Goal: Task Accomplishment & Management: Use online tool/utility

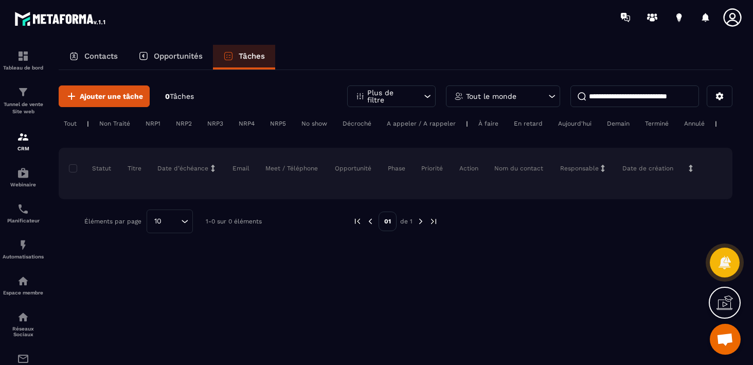
click at [425, 91] on icon at bounding box center [427, 96] width 10 height 10
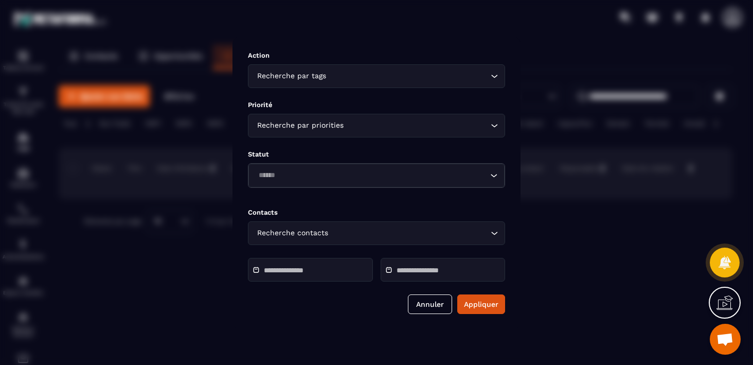
click at [563, 271] on div "Modal window" at bounding box center [376, 182] width 753 height 365
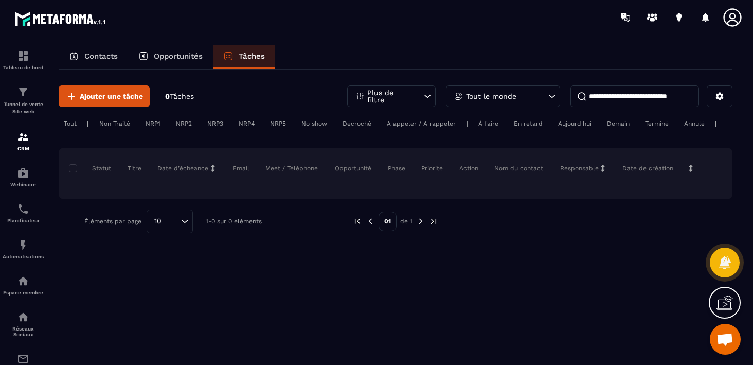
click at [525, 95] on div "Tout le monde" at bounding box center [503, 96] width 114 height 22
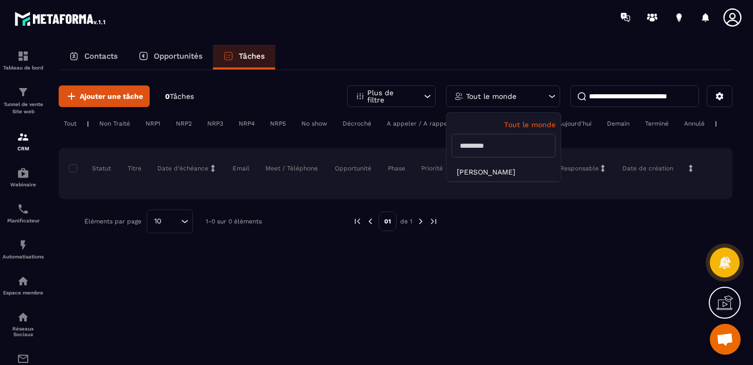
click at [525, 95] on div "Tout le monde" at bounding box center [503, 96] width 114 height 22
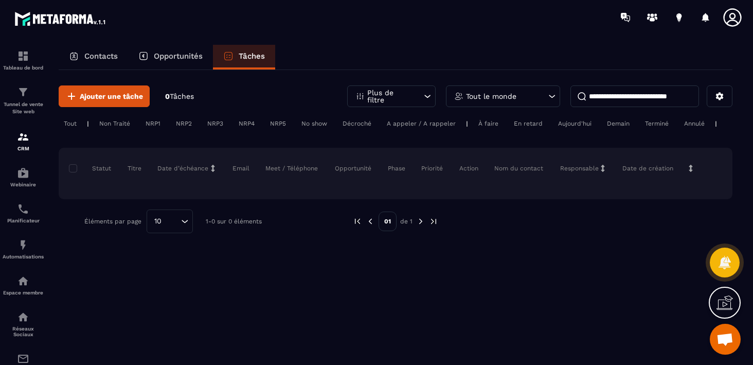
click at [636, 95] on input at bounding box center [635, 96] width 129 height 22
click at [716, 96] on icon at bounding box center [719, 96] width 9 height 9
click at [472, 294] on div "Ajouter une tâche 0 Tâches Plus de filtre Tout le monde Tout | Non Traité NRP1 …" at bounding box center [396, 216] width 674 height 293
click at [120, 121] on div "Non Traité" at bounding box center [114, 123] width 41 height 12
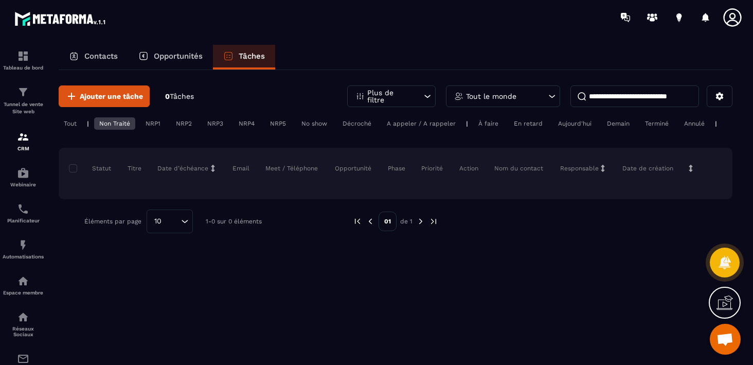
click at [153, 123] on div "NRP1" at bounding box center [152, 123] width 25 height 12
click at [173, 123] on div "NRP2" at bounding box center [184, 123] width 26 height 12
click at [321, 123] on div "No show" at bounding box center [314, 123] width 36 height 12
click at [362, 124] on div "Décroché" at bounding box center [357, 123] width 39 height 12
click at [412, 122] on div "A appeler / A rappeler" at bounding box center [421, 123] width 79 height 12
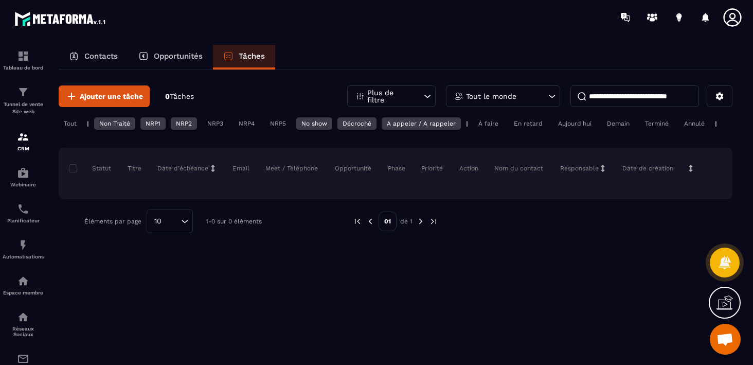
click at [412, 122] on div "A appeler / A rappeler" at bounding box center [421, 123] width 79 height 12
click at [368, 126] on div "Décroché" at bounding box center [357, 123] width 39 height 12
click at [317, 120] on div "No show" at bounding box center [314, 123] width 36 height 12
click at [183, 122] on div "NRP2" at bounding box center [184, 123] width 26 height 12
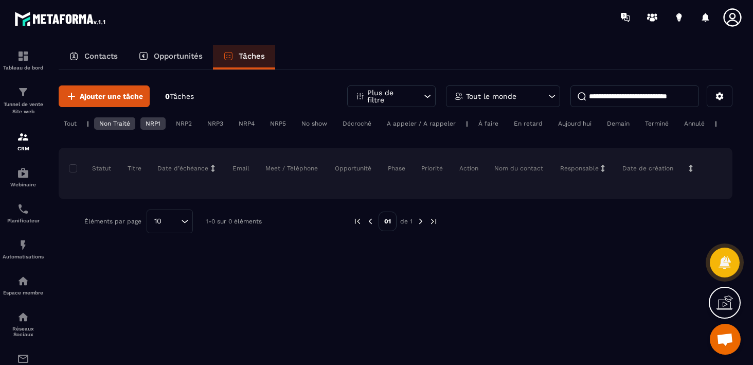
click at [157, 123] on div "NRP1" at bounding box center [152, 123] width 25 height 12
click at [728, 129] on div "Tout | Non Traité NRP1 NRP2 NRP3 NRP4 NRP5 No show Décroché A appeler / A rappe…" at bounding box center [396, 124] width 674 height 15
click at [214, 166] on icon at bounding box center [212, 168] width 7 height 7
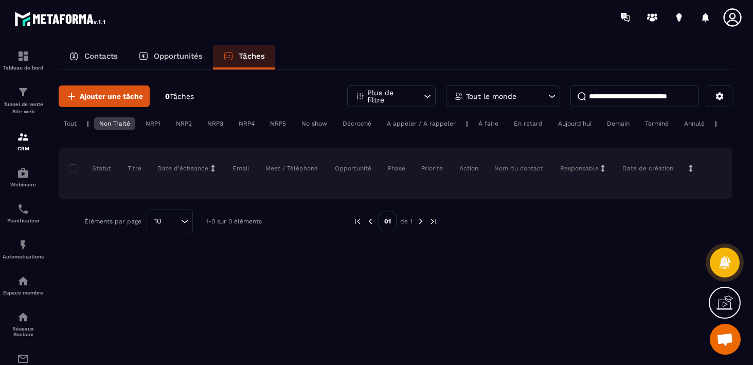
click at [200, 309] on div "Ajouter une tâche 0 Tâches Plus de filtre Tout le monde Tout | Non Traité NRP1 …" at bounding box center [396, 216] width 674 height 293
click at [29, 182] on p "Webinaire" at bounding box center [23, 185] width 41 height 6
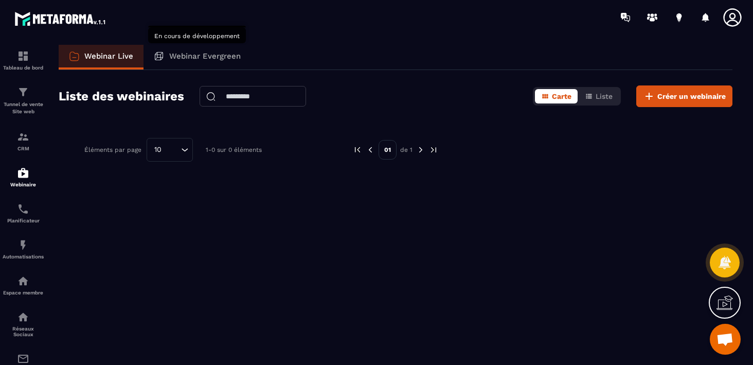
click at [203, 55] on p "Webinar Evergreen" at bounding box center [205, 55] width 72 height 9
click at [172, 63] on div "Webinar Evergreen" at bounding box center [198, 57] width 108 height 25
click at [198, 57] on p "Webinar Evergreen" at bounding box center [205, 55] width 72 height 9
click at [18, 216] on div "Planificateur" at bounding box center [23, 213] width 41 height 21
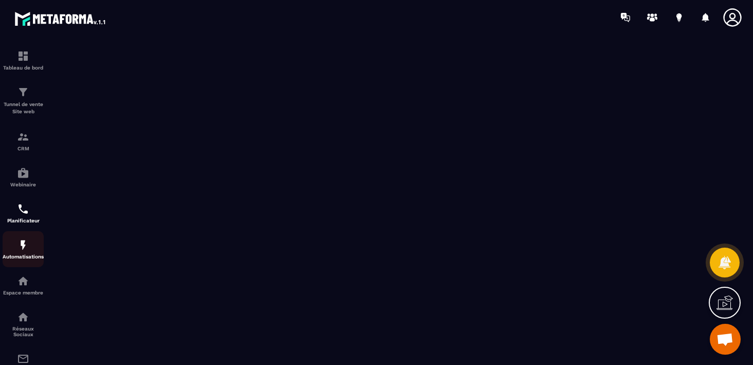
click at [26, 247] on img at bounding box center [23, 245] width 12 height 12
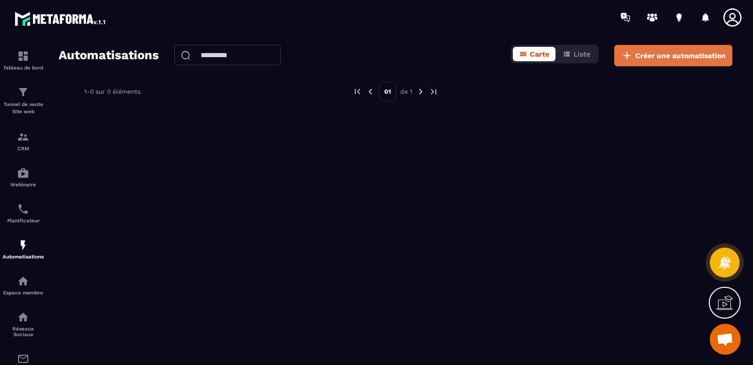
click at [658, 51] on span "Créer une automatisation" at bounding box center [680, 55] width 91 height 10
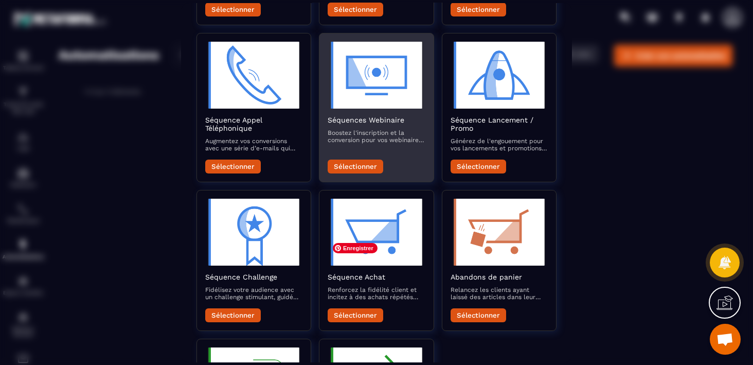
scroll to position [198, 0]
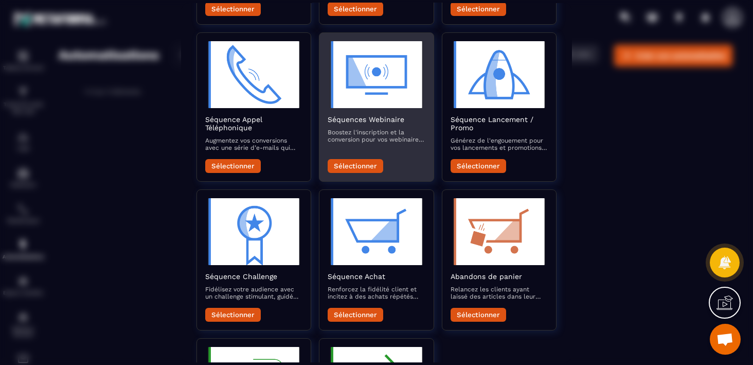
click at [397, 288] on p "Renforcez la fidélité client et incitez à des achats répétés avec des e-mails p…" at bounding box center [376, 292] width 97 height 14
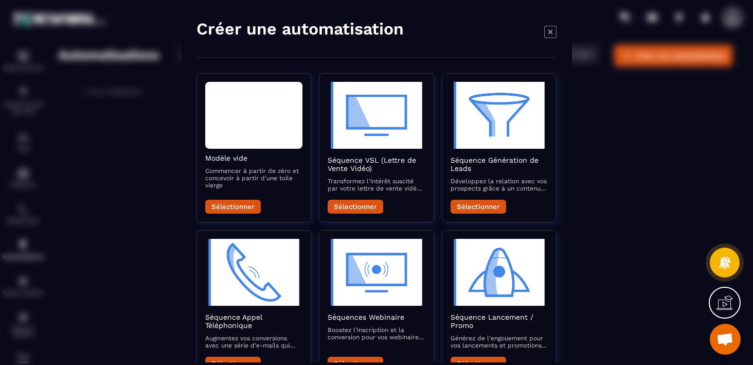
scroll to position [341, 0]
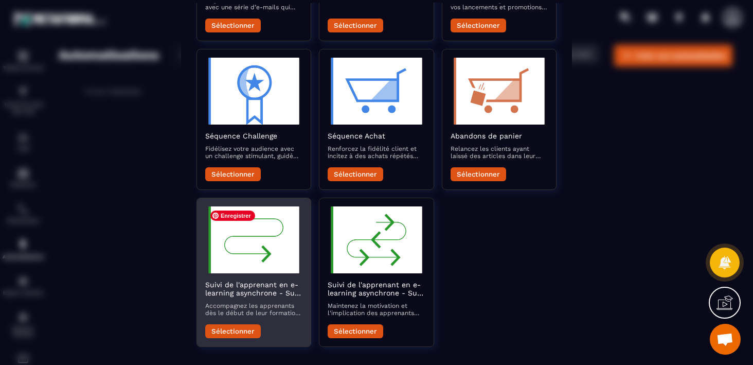
click at [247, 260] on img "Modal window" at bounding box center [253, 239] width 97 height 67
click at [233, 333] on button "Sélectionner" at bounding box center [233, 331] width 56 height 14
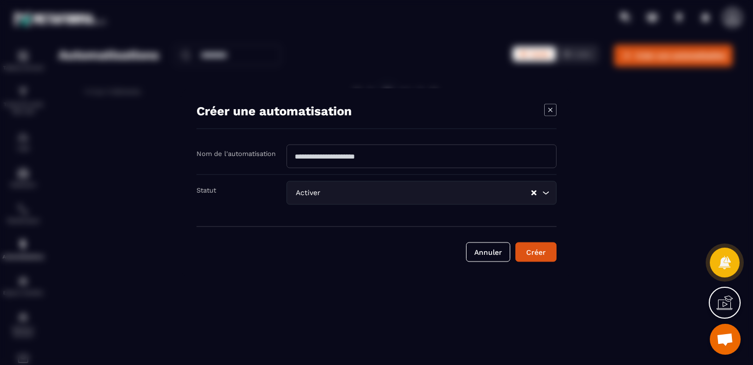
click at [380, 162] on input "Modal window" at bounding box center [422, 156] width 270 height 24
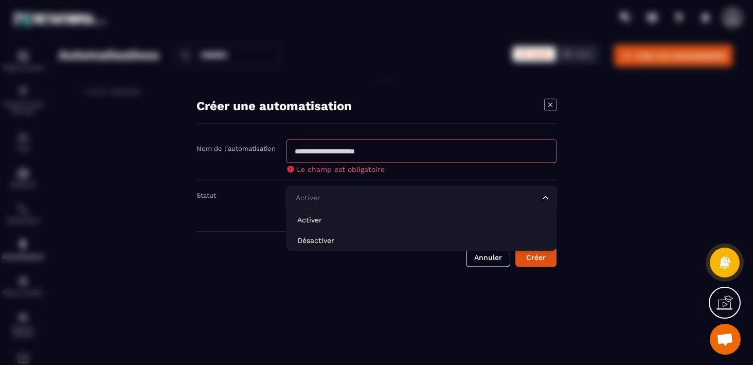
click at [317, 199] on div "Activer Loading..." at bounding box center [422, 198] width 270 height 24
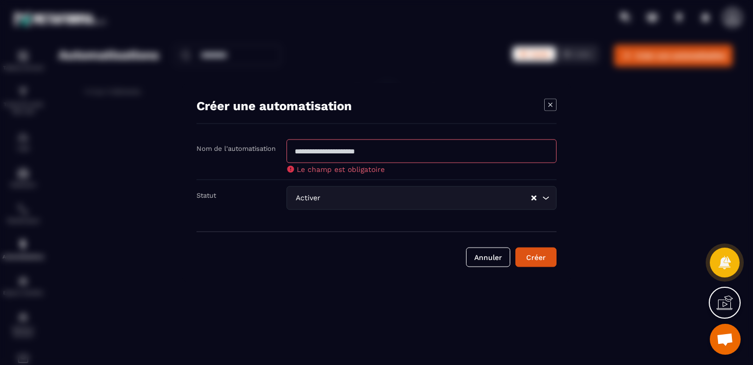
click at [246, 310] on div "Modal window" at bounding box center [376, 182] width 753 height 365
click at [363, 288] on div "Modal window" at bounding box center [376, 182] width 753 height 365
click at [490, 254] on button "Annuler" at bounding box center [488, 257] width 44 height 20
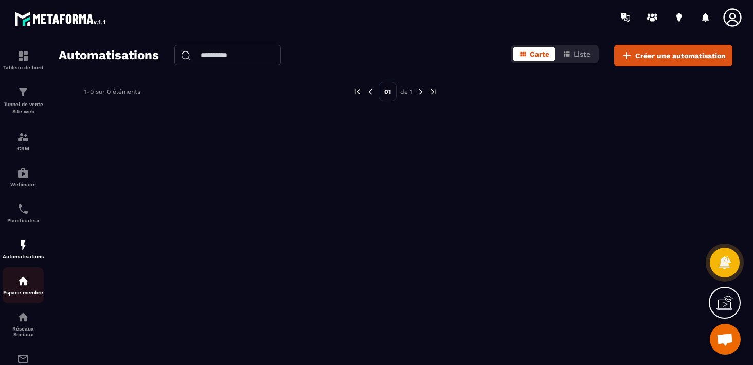
click at [22, 290] on div "Espace membre" at bounding box center [23, 285] width 41 height 21
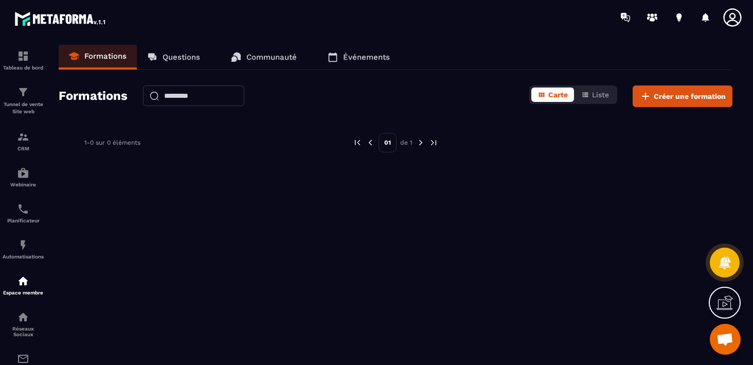
click at [187, 56] on p "Questions" at bounding box center [182, 56] width 38 height 9
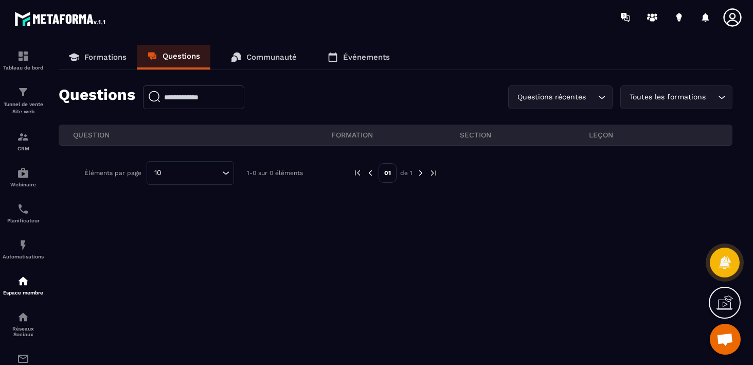
click at [253, 56] on p "Communauté" at bounding box center [271, 56] width 50 height 9
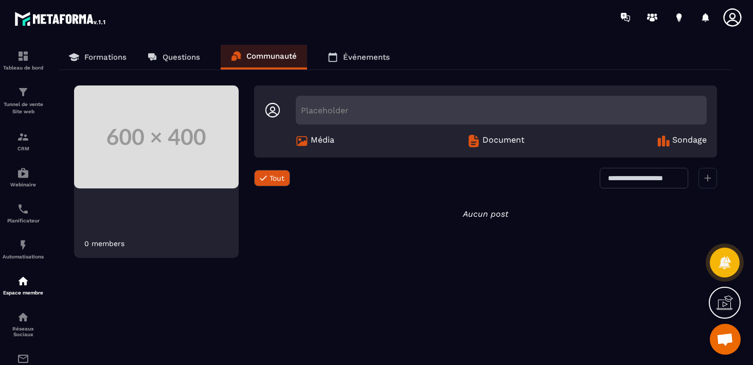
click at [275, 178] on span "Tout" at bounding box center [277, 178] width 15 height 8
click at [363, 62] on link "Événements" at bounding box center [358, 57] width 83 height 25
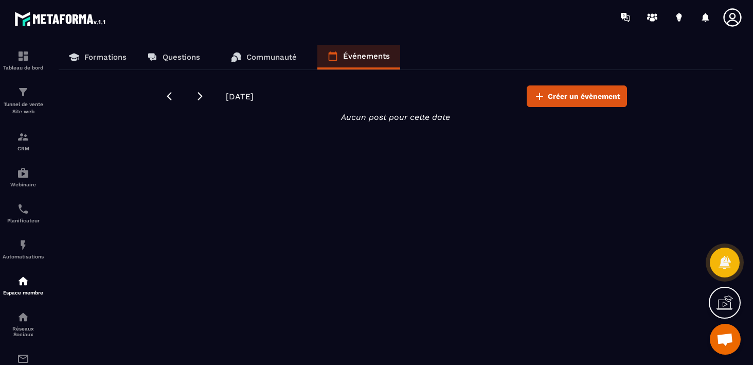
click at [352, 61] on link "Événements" at bounding box center [358, 57] width 83 height 25
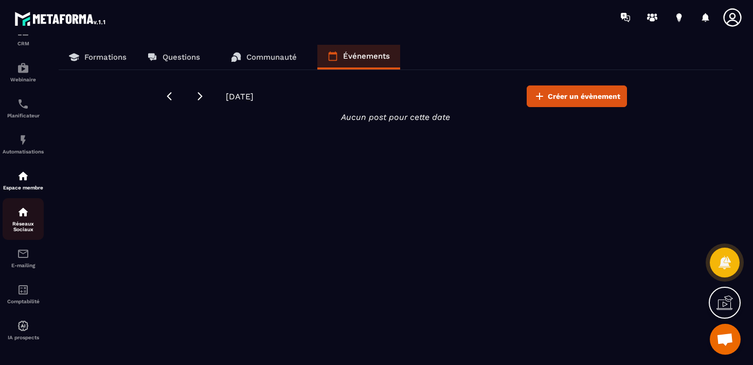
click at [22, 221] on p "Réseaux Sociaux" at bounding box center [23, 226] width 41 height 11
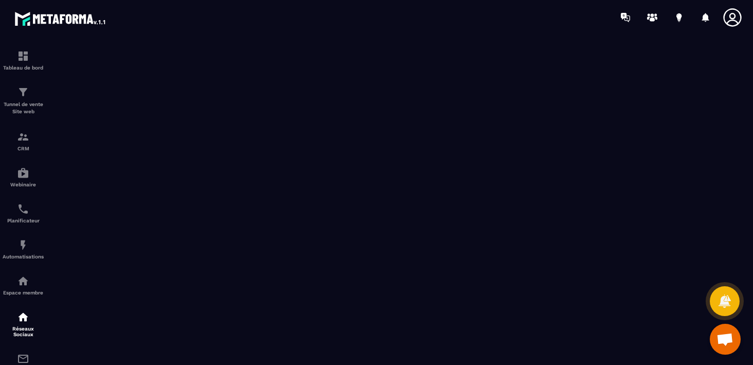
click at [730, 18] on icon at bounding box center [732, 17] width 21 height 21
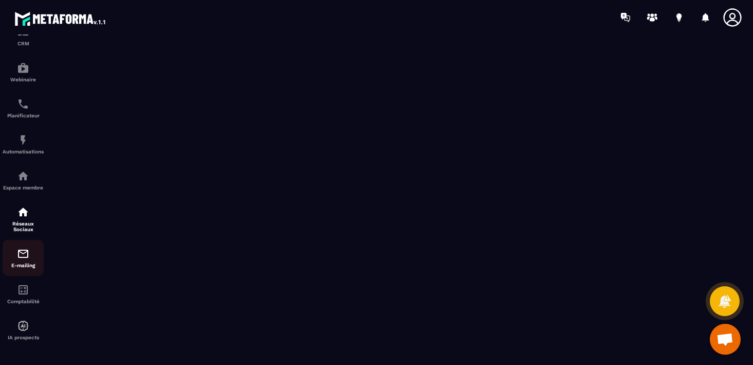
click at [21, 259] on div "E-mailing" at bounding box center [23, 257] width 41 height 21
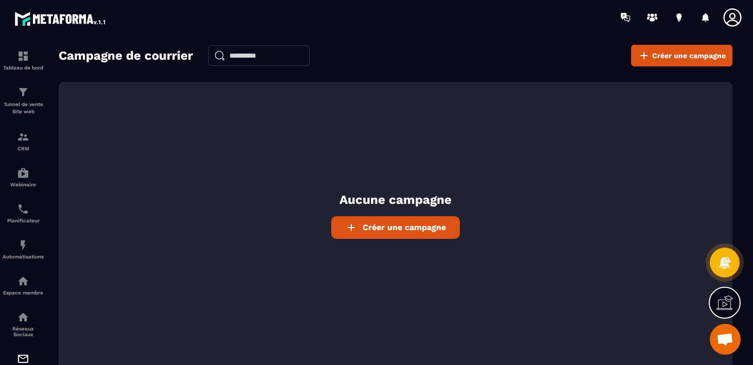
click at [398, 225] on span "Créer une campagne" at bounding box center [404, 227] width 83 height 10
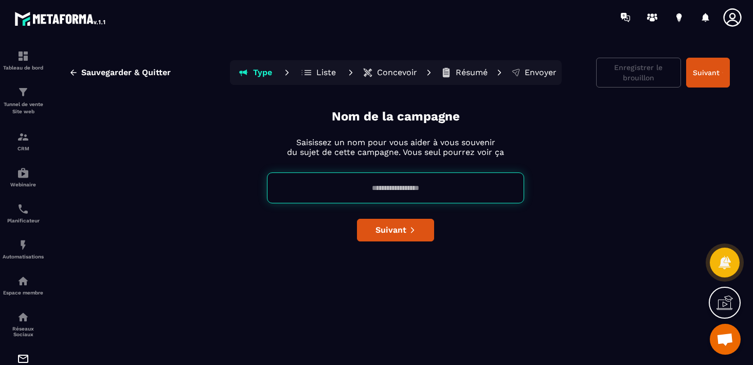
click at [386, 185] on input at bounding box center [395, 187] width 257 height 31
type input "******"
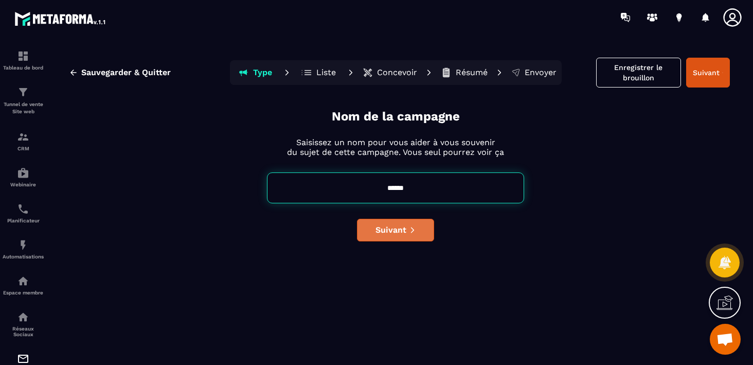
click at [399, 231] on span "Suivant" at bounding box center [391, 230] width 31 height 10
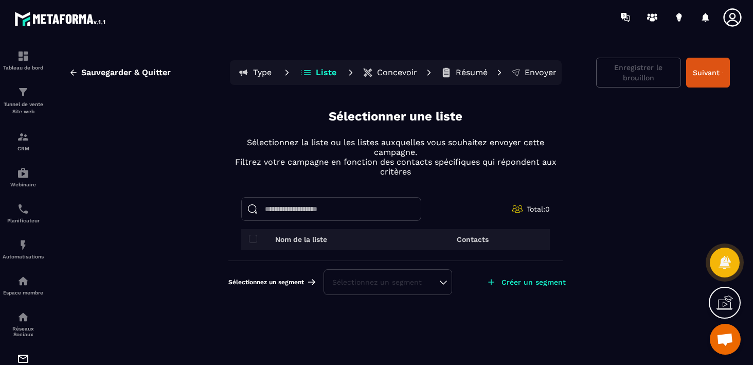
click at [439, 284] on div "Sélectionnez un segment" at bounding box center [387, 282] width 111 height 10
click at [210, 322] on div "Sauvegarder & Quitter Type Liste Concevoir Résumé Envoyer Enregistrer le brouil…" at bounding box center [395, 209] width 695 height 329
click at [700, 80] on button "Suivant" at bounding box center [708, 73] width 44 height 30
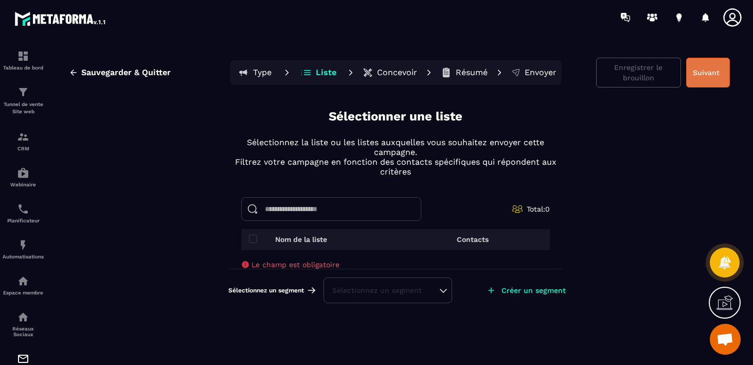
click at [700, 80] on button "Suivant" at bounding box center [708, 73] width 44 height 30
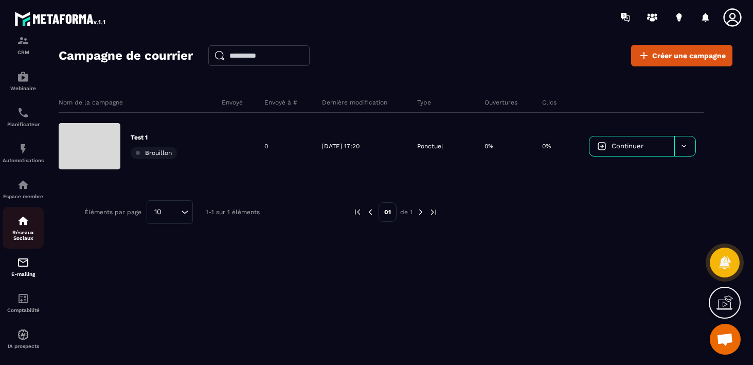
scroll to position [108, 0]
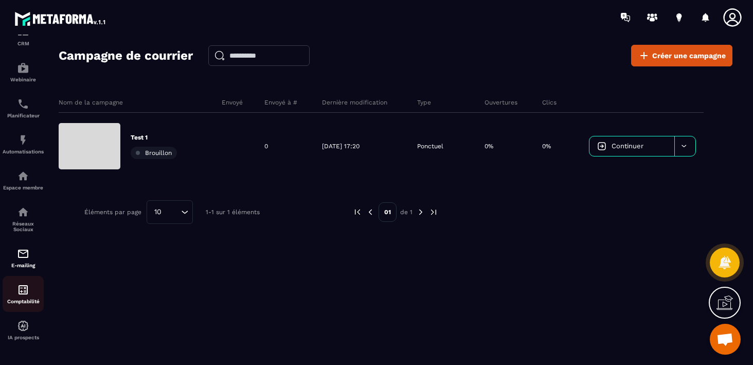
click at [18, 287] on img at bounding box center [23, 289] width 12 height 12
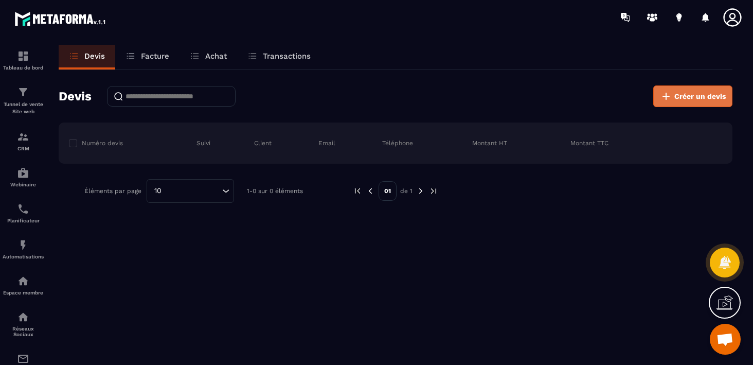
click at [682, 92] on span "Créer un devis" at bounding box center [700, 96] width 51 height 10
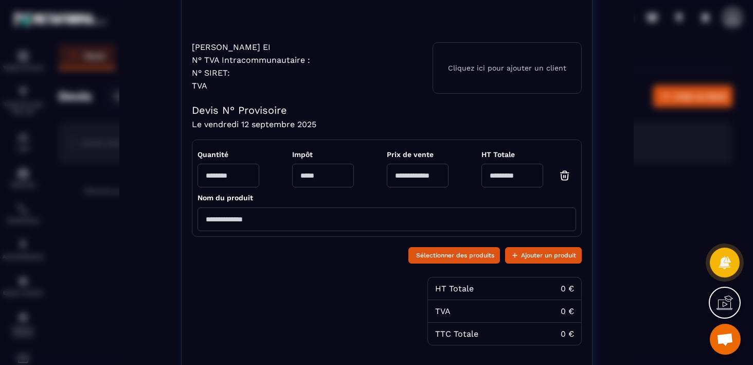
scroll to position [126, 0]
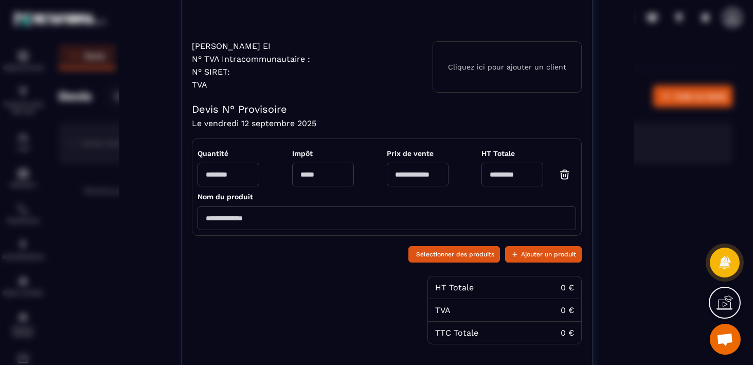
click at [499, 63] on p "Cliquez ici pour ajouter un client" at bounding box center [507, 67] width 118 height 8
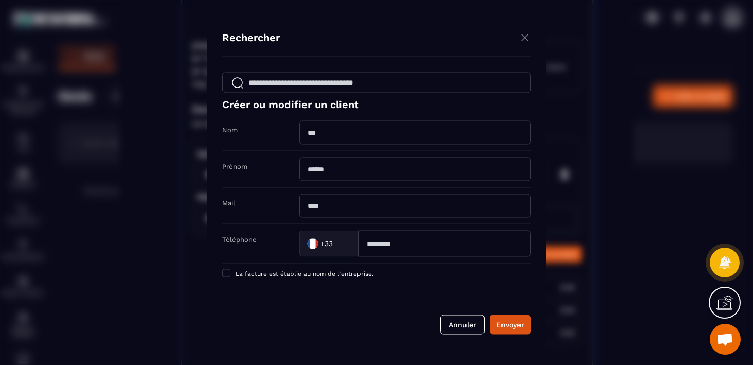
click at [523, 38] on img "Modal window" at bounding box center [525, 37] width 12 height 13
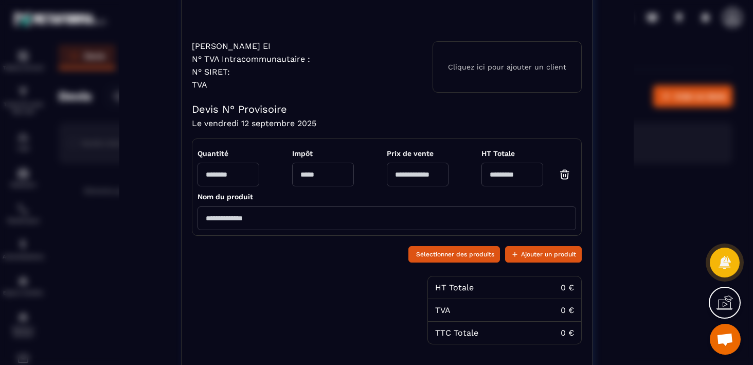
click at [242, 179] on input "Modal window" at bounding box center [229, 175] width 62 height 24
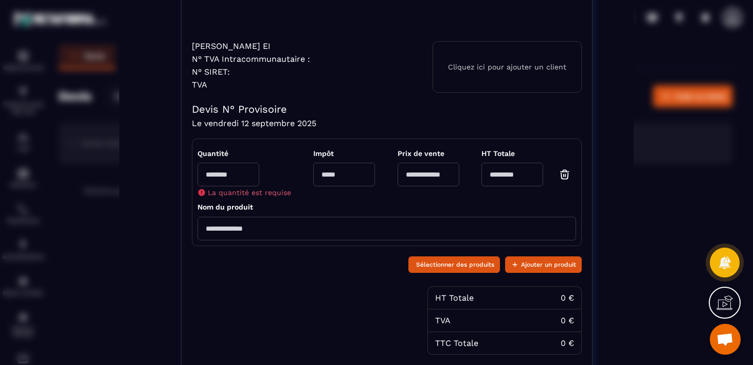
click at [322, 176] on input "Modal window" at bounding box center [344, 175] width 62 height 24
click at [345, 166] on input "Modal window" at bounding box center [344, 175] width 62 height 24
click at [441, 174] on input "Modal window" at bounding box center [429, 175] width 62 height 24
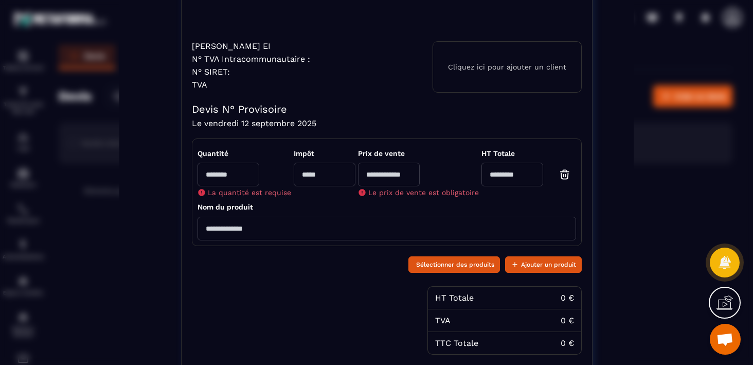
click at [501, 172] on input "*" at bounding box center [513, 175] width 62 height 24
click at [241, 232] on input "Modal window" at bounding box center [387, 229] width 379 height 24
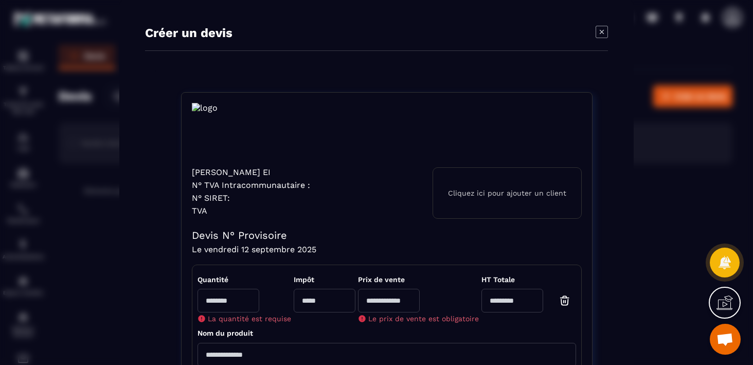
scroll to position [232, 0]
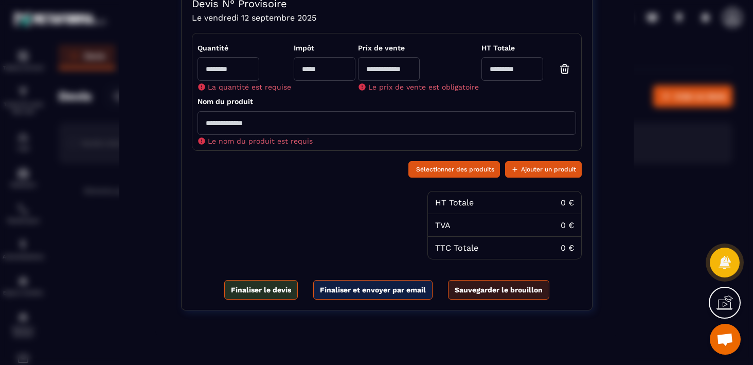
click at [135, 251] on section "Créer un devis [PERSON_NAME] EI N° TVA Intracommunautaire : N° SIRET: TVA Cliqu…" at bounding box center [376, 72] width 514 height 609
click at [103, 280] on div "Créer un devis [PERSON_NAME] EI N° TVA Intracommunautaire : N° SIRET: TVA Cliqu…" at bounding box center [376, 72] width 753 height 609
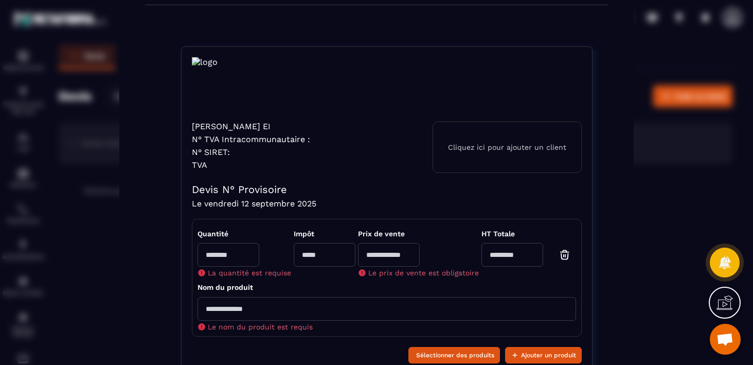
scroll to position [0, 0]
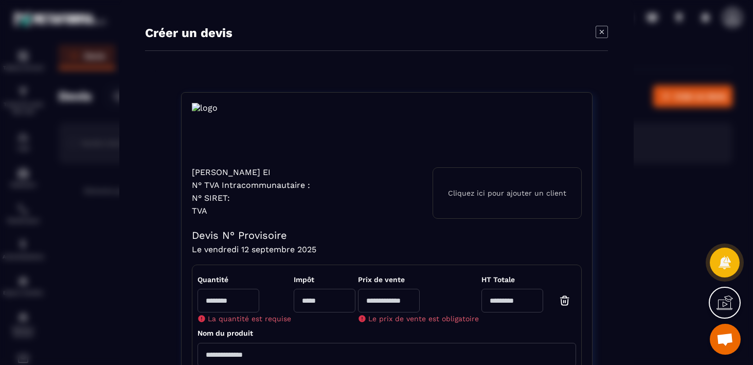
click at [600, 30] on icon "Modal window" at bounding box center [602, 32] width 4 height 4
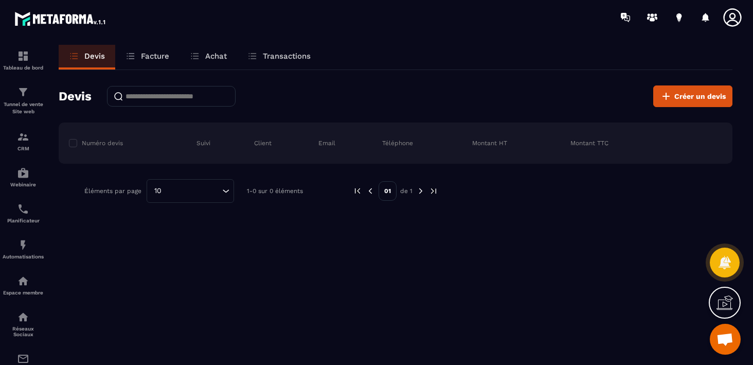
click at [154, 60] on p "Facture" at bounding box center [155, 55] width 28 height 9
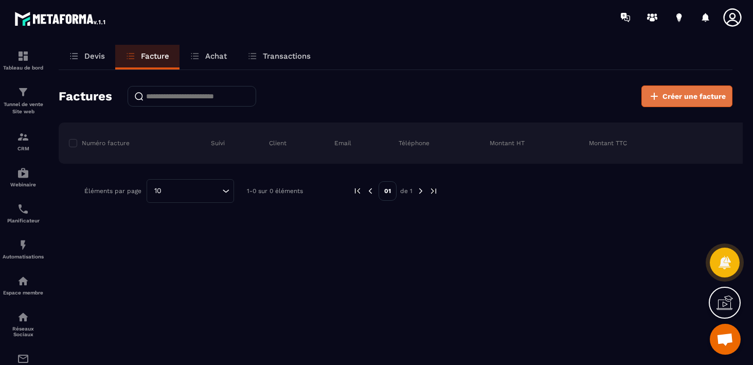
click at [696, 100] on span "Créer une facture" at bounding box center [694, 96] width 63 height 10
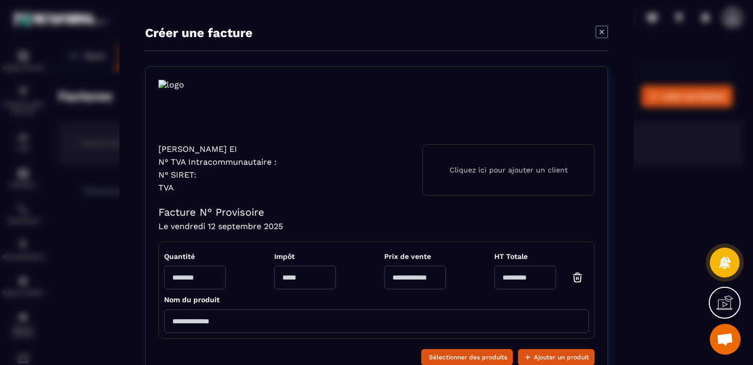
scroll to position [226, 0]
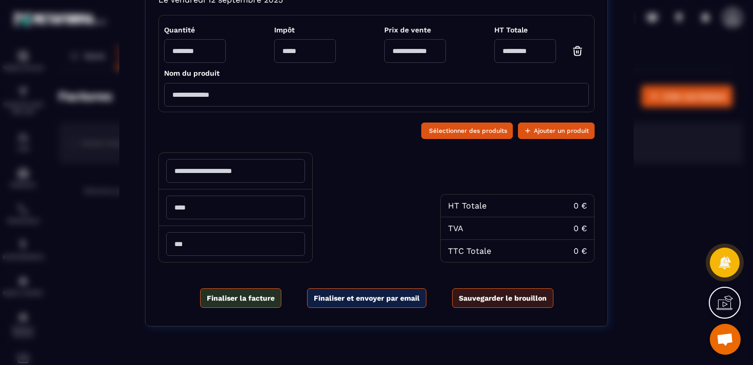
click at [92, 297] on div "Créer une facture [PERSON_NAME] EI N° TVA Intracommunautaire : N° SIRET: TVA Cl…" at bounding box center [376, 71] width 753 height 594
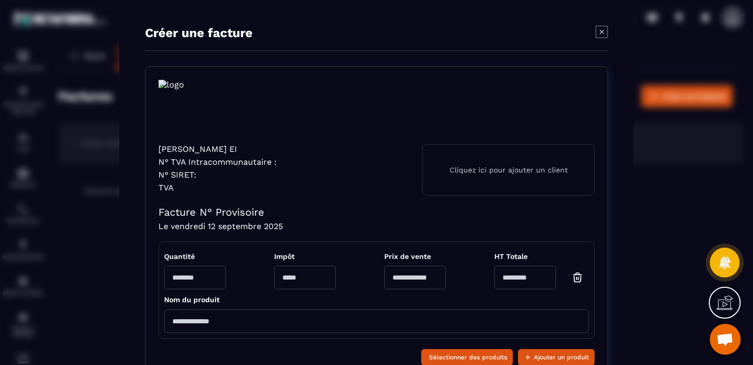
click at [599, 31] on icon "Modal window" at bounding box center [602, 32] width 12 height 12
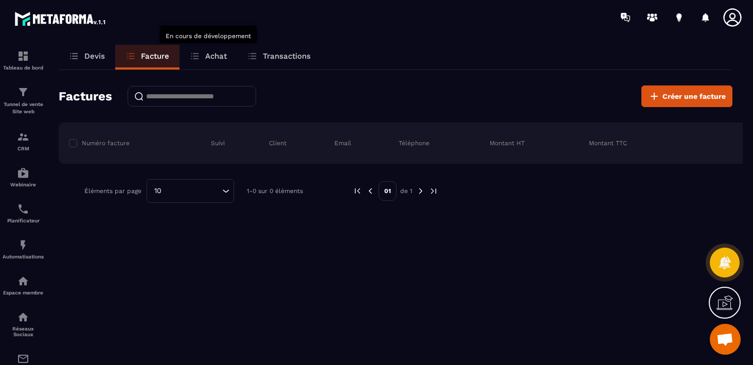
click at [217, 56] on p "Achat" at bounding box center [216, 55] width 22 height 9
click at [220, 55] on p "Achat" at bounding box center [216, 55] width 22 height 9
click at [284, 56] on p "Transactions" at bounding box center [287, 55] width 48 height 9
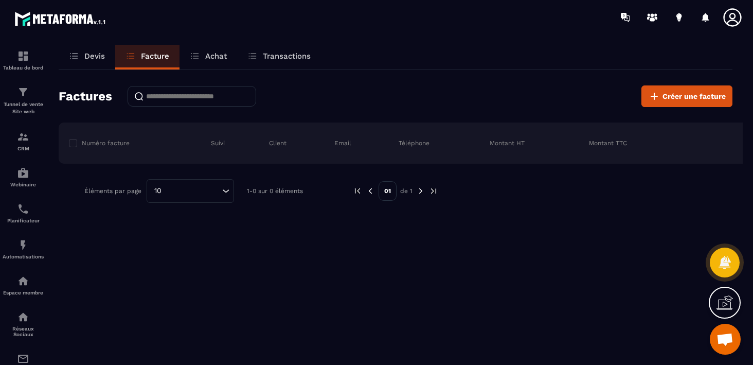
click at [284, 56] on p "Transactions" at bounding box center [287, 55] width 48 height 9
click at [225, 61] on div "Achat" at bounding box center [209, 57] width 58 height 25
click at [295, 55] on p "Transactions" at bounding box center [287, 55] width 48 height 9
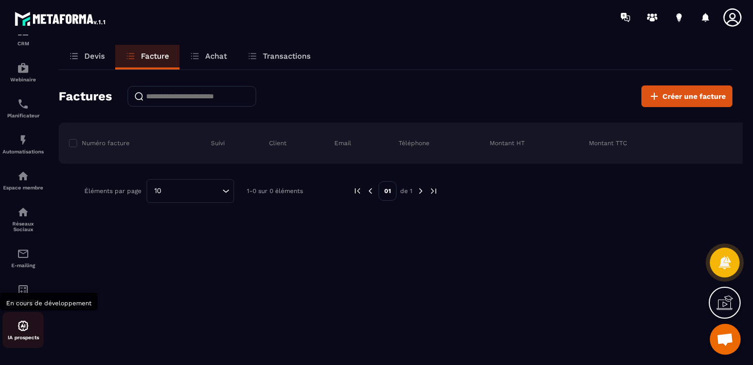
click at [21, 327] on img at bounding box center [23, 326] width 12 height 12
click at [22, 327] on img at bounding box center [23, 326] width 12 height 12
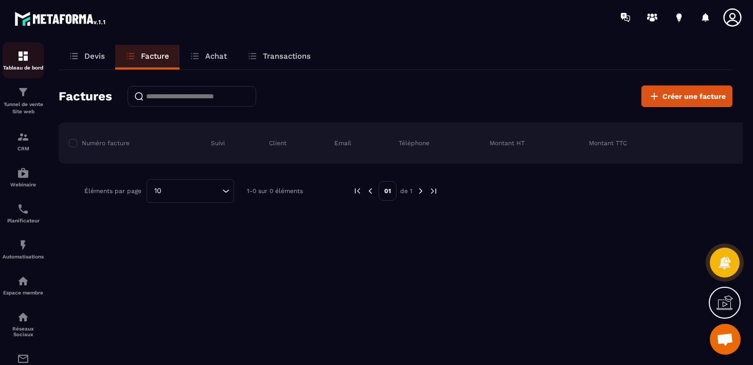
click at [24, 63] on div "Tableau de bord" at bounding box center [23, 60] width 41 height 21
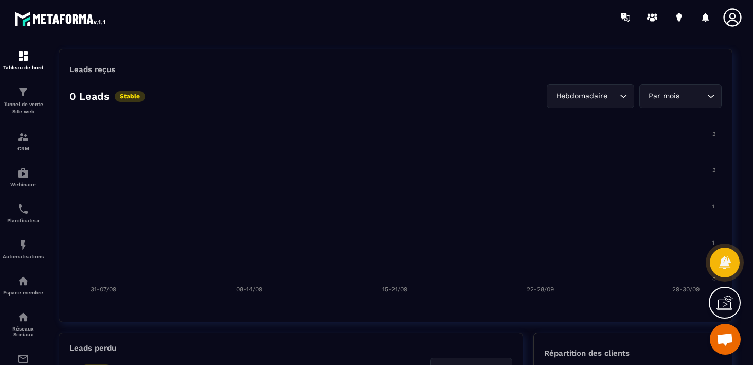
scroll to position [760, 0]
click at [24, 109] on p "Tunnel de vente Site web" at bounding box center [23, 108] width 41 height 14
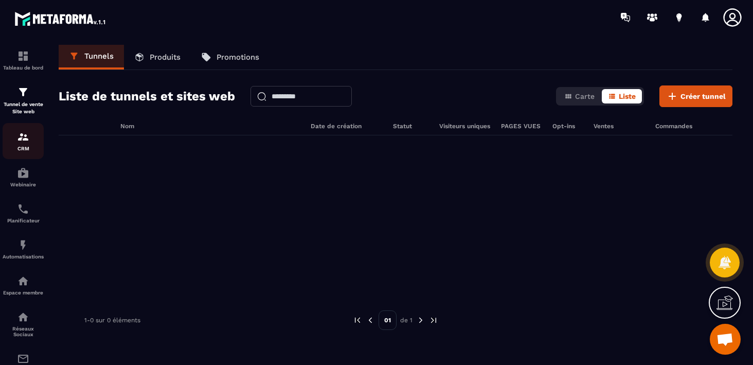
click at [26, 135] on img at bounding box center [23, 137] width 12 height 12
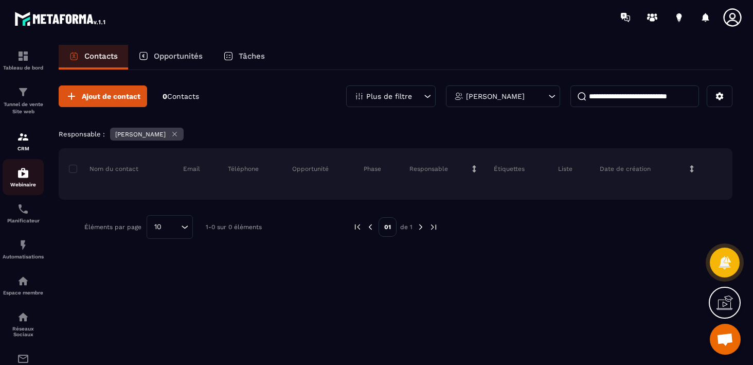
click at [21, 172] on img at bounding box center [23, 173] width 12 height 12
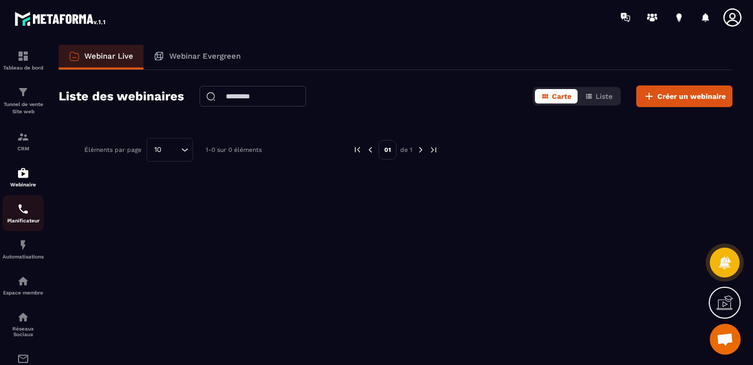
click at [25, 206] on img at bounding box center [23, 209] width 12 height 12
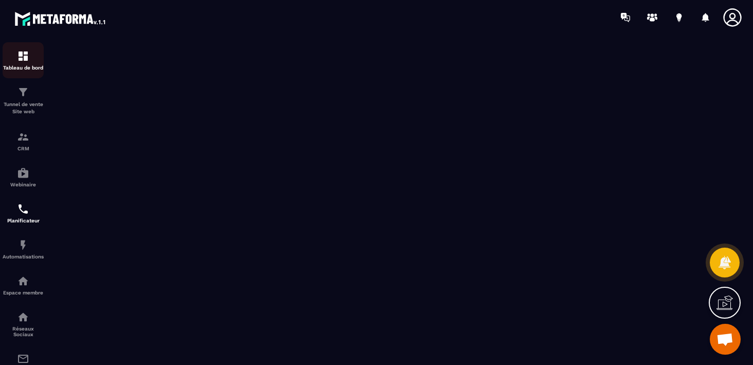
click at [26, 66] on p "Tableau de bord" at bounding box center [23, 68] width 41 height 6
